Goal: Communication & Community: Answer question/provide support

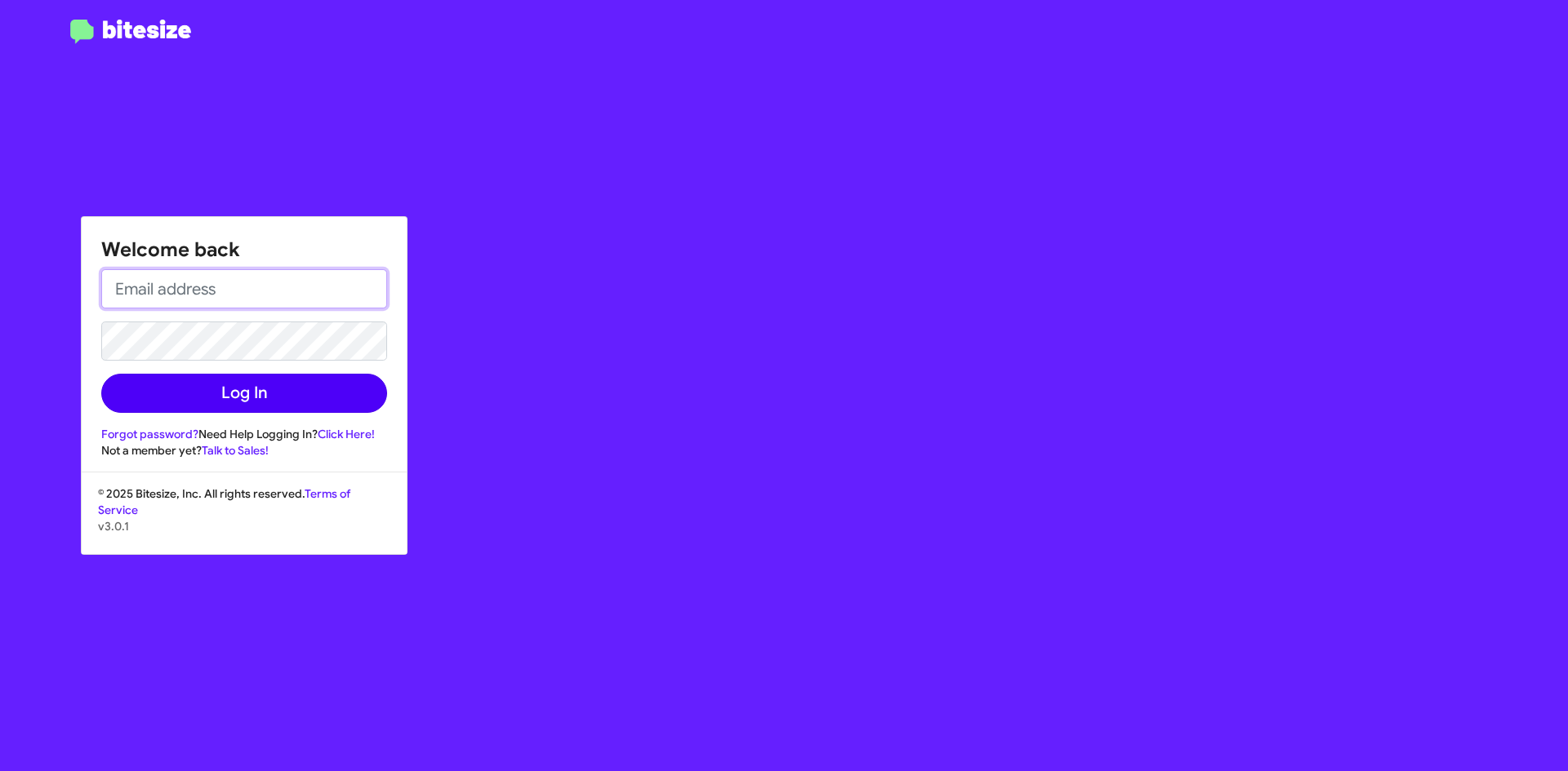
type input "[EMAIL_ADDRESS][DOMAIN_NAME]"
click at [291, 377] on button "Log In" at bounding box center [244, 393] width 286 height 39
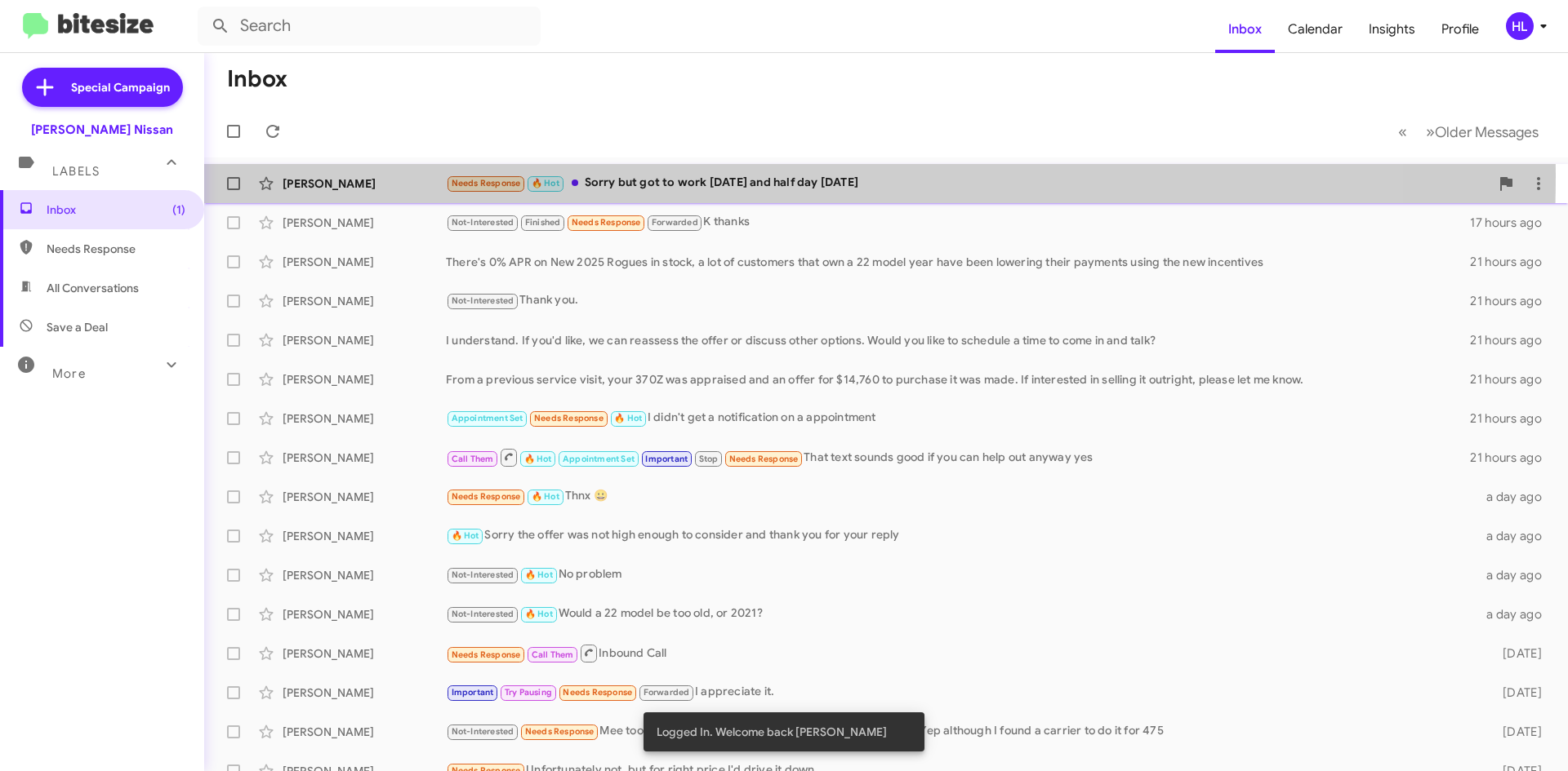
click at [338, 174] on div "[PERSON_NAME] Needs Response 🔥 Hot Sorry but got to work [DATE] and half day [D…" at bounding box center [885, 183] width 1338 height 33
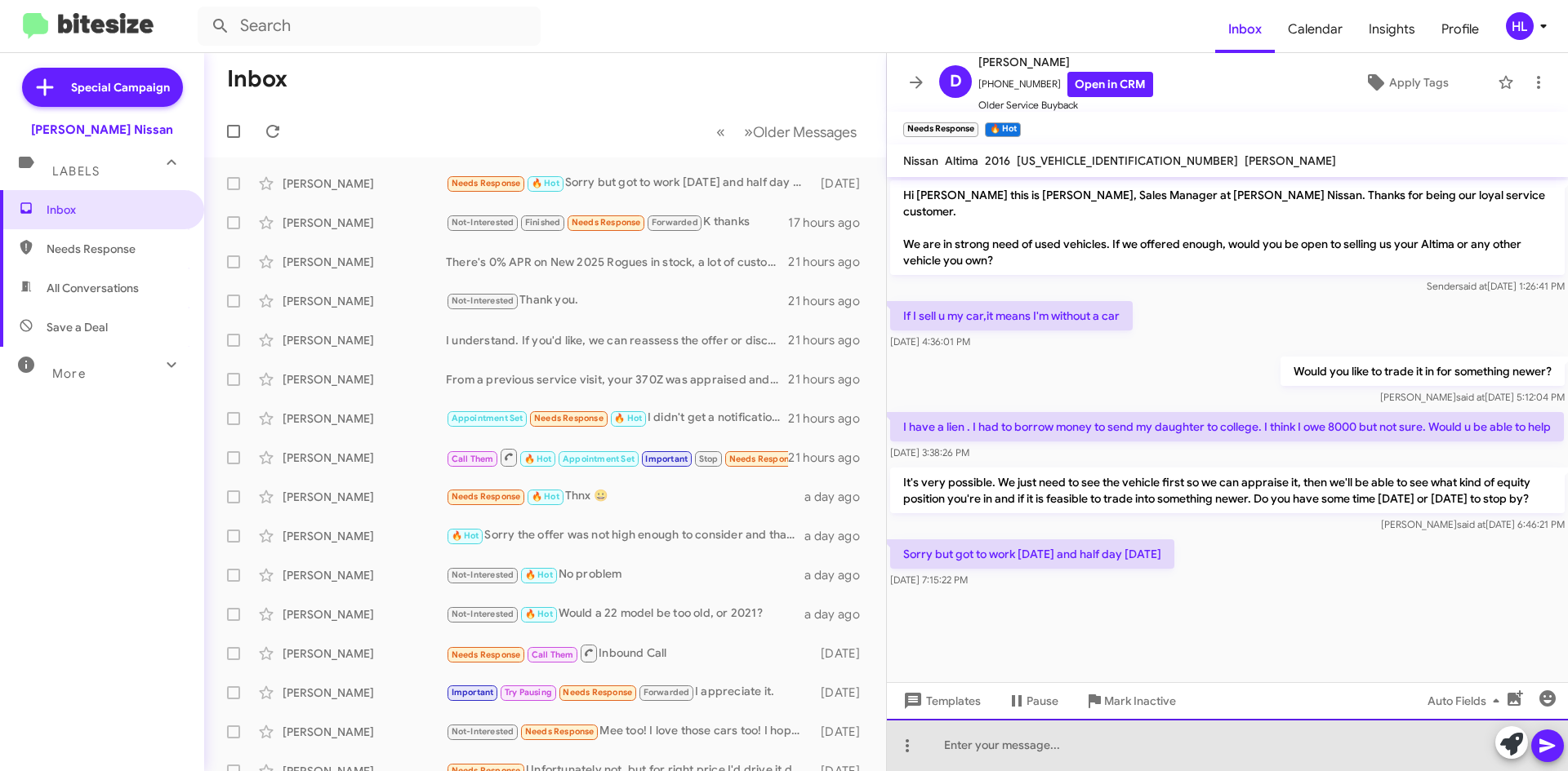
click at [1117, 738] on div at bounding box center [1227, 745] width 681 height 52
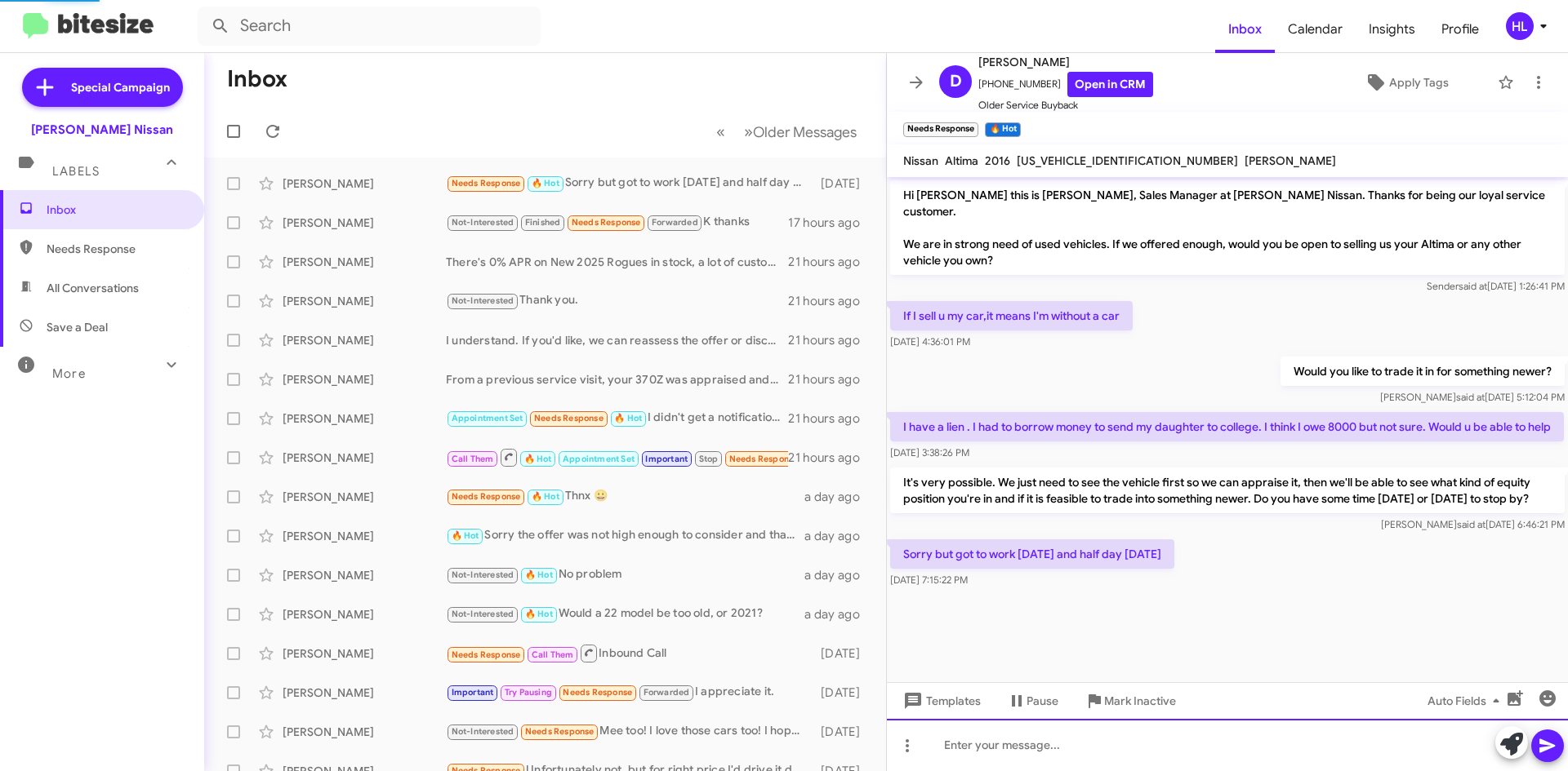
scroll to position [43, 0]
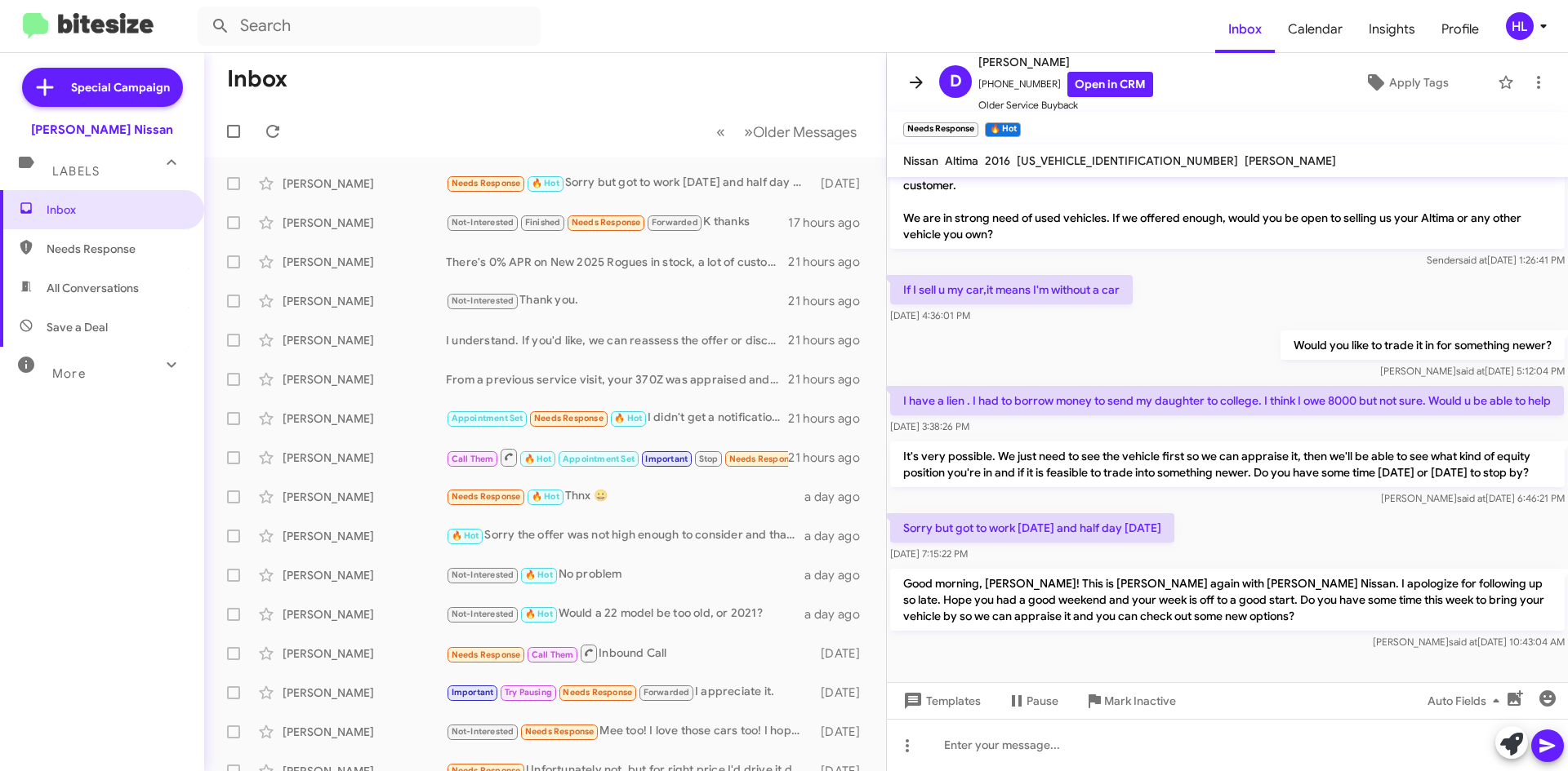
click at [921, 85] on icon at bounding box center [916, 82] width 19 height 19
